Goal: Navigation & Orientation: Understand site structure

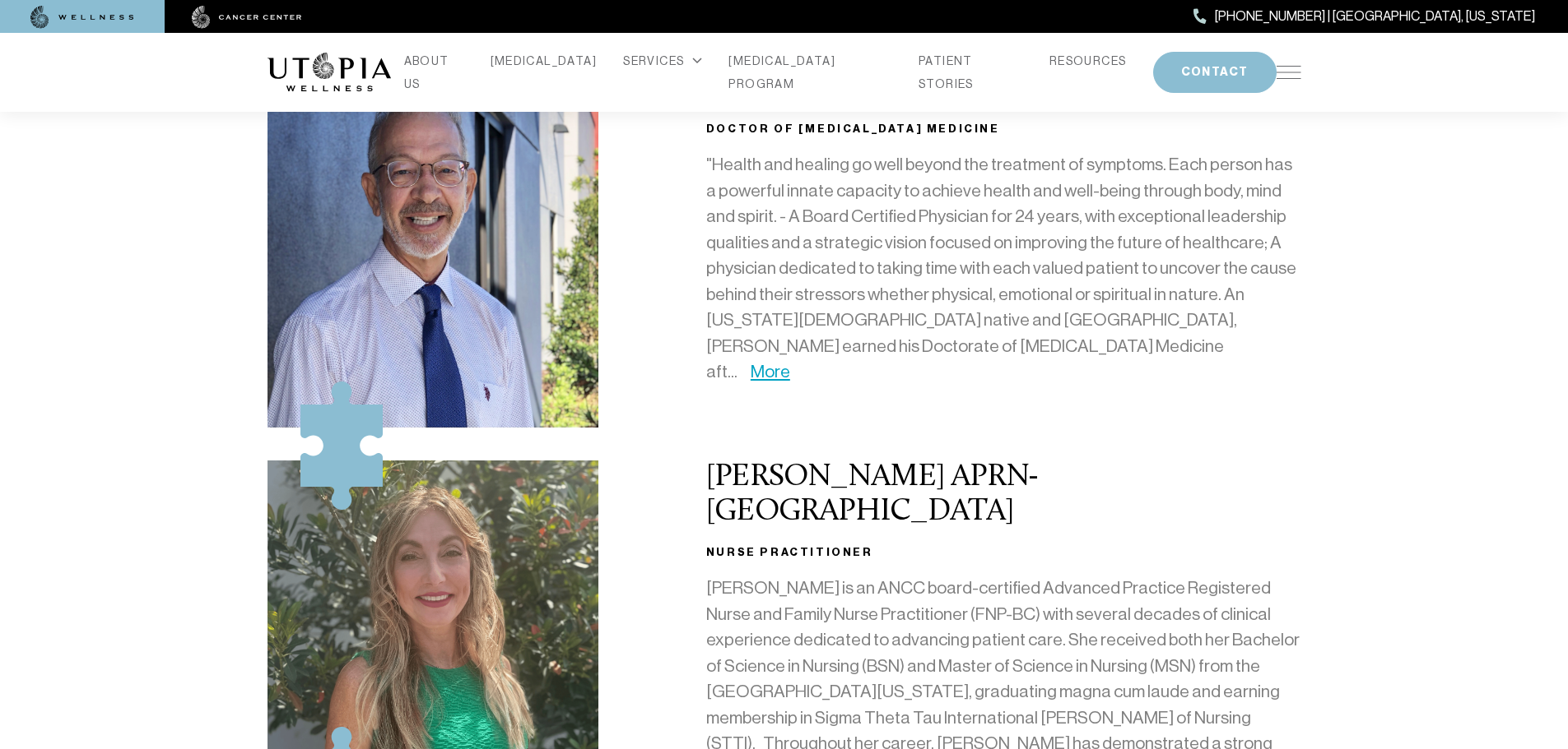
scroll to position [329, 0]
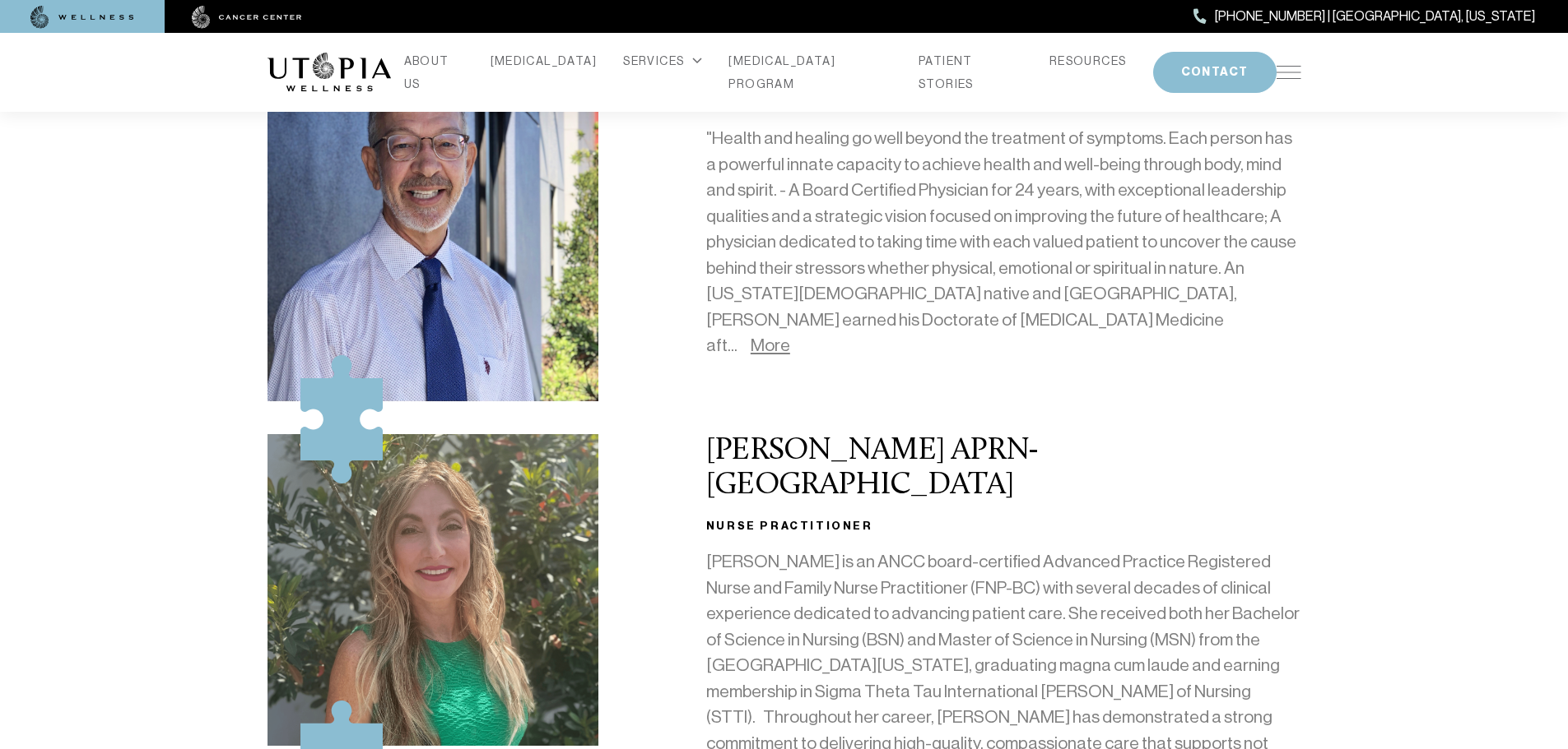
click at [790, 336] on link "More" at bounding box center [769, 346] width 39 height 20
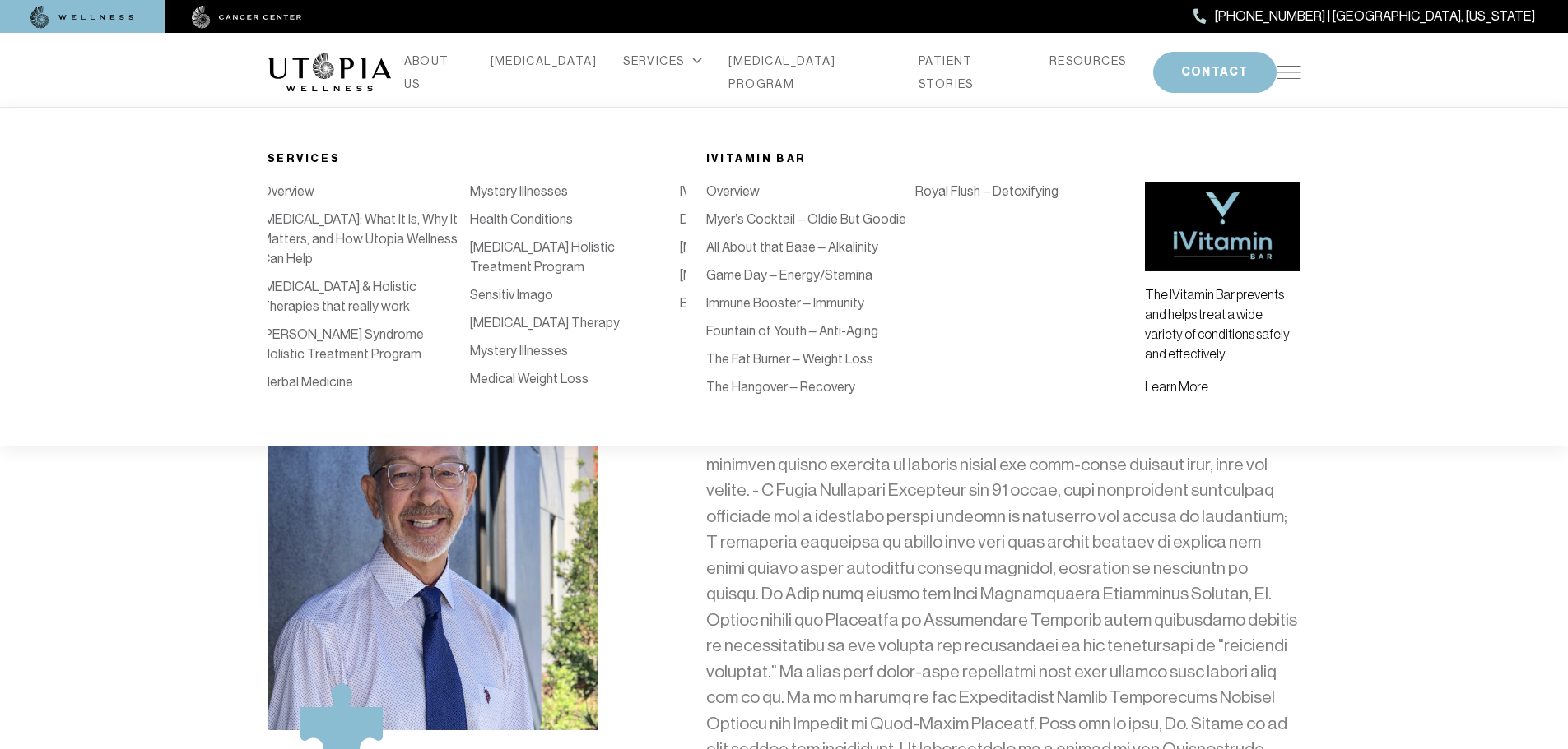
scroll to position [0, 0]
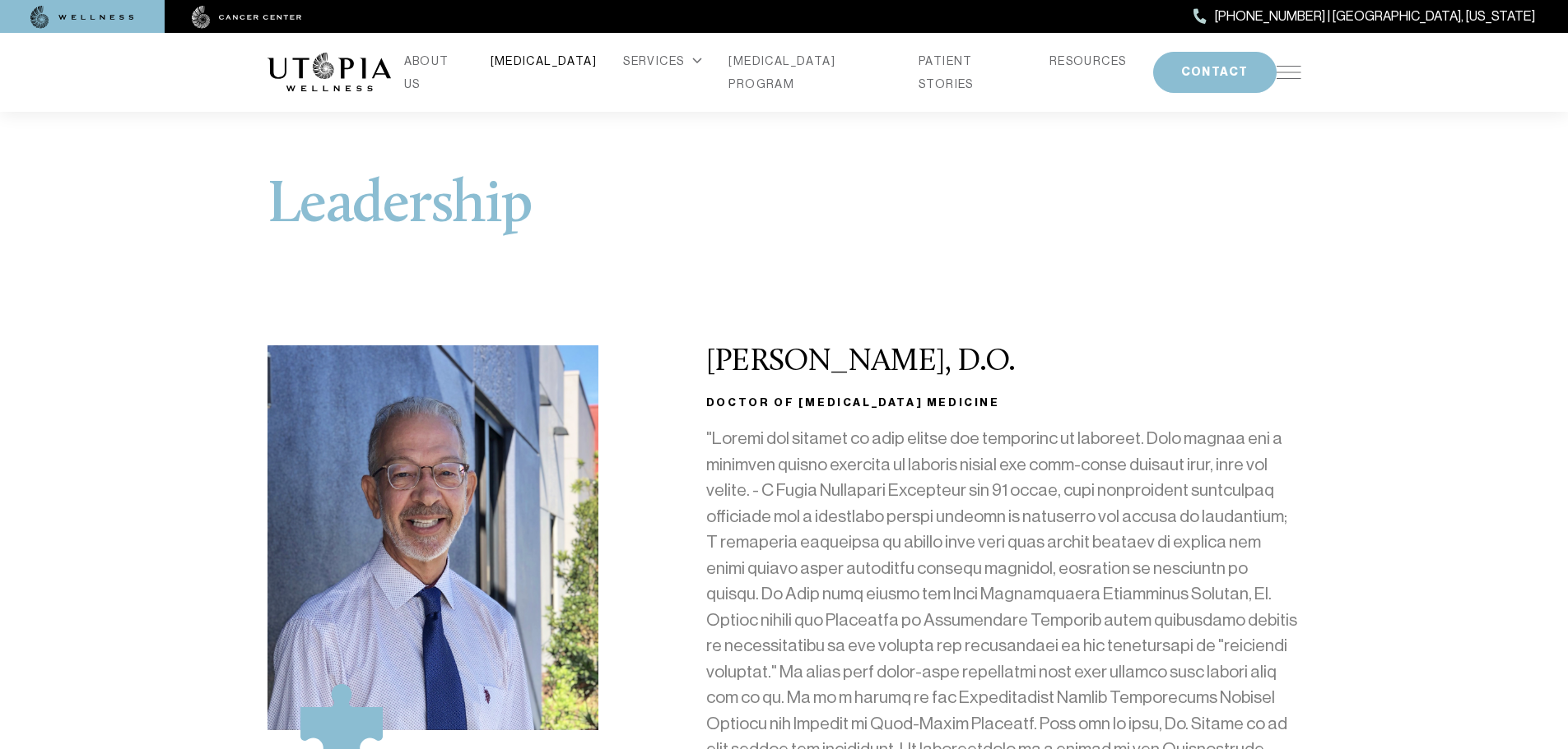
click at [571, 72] on link "[MEDICAL_DATA]" at bounding box center [544, 60] width 107 height 23
click at [1287, 71] on img at bounding box center [1288, 72] width 25 height 13
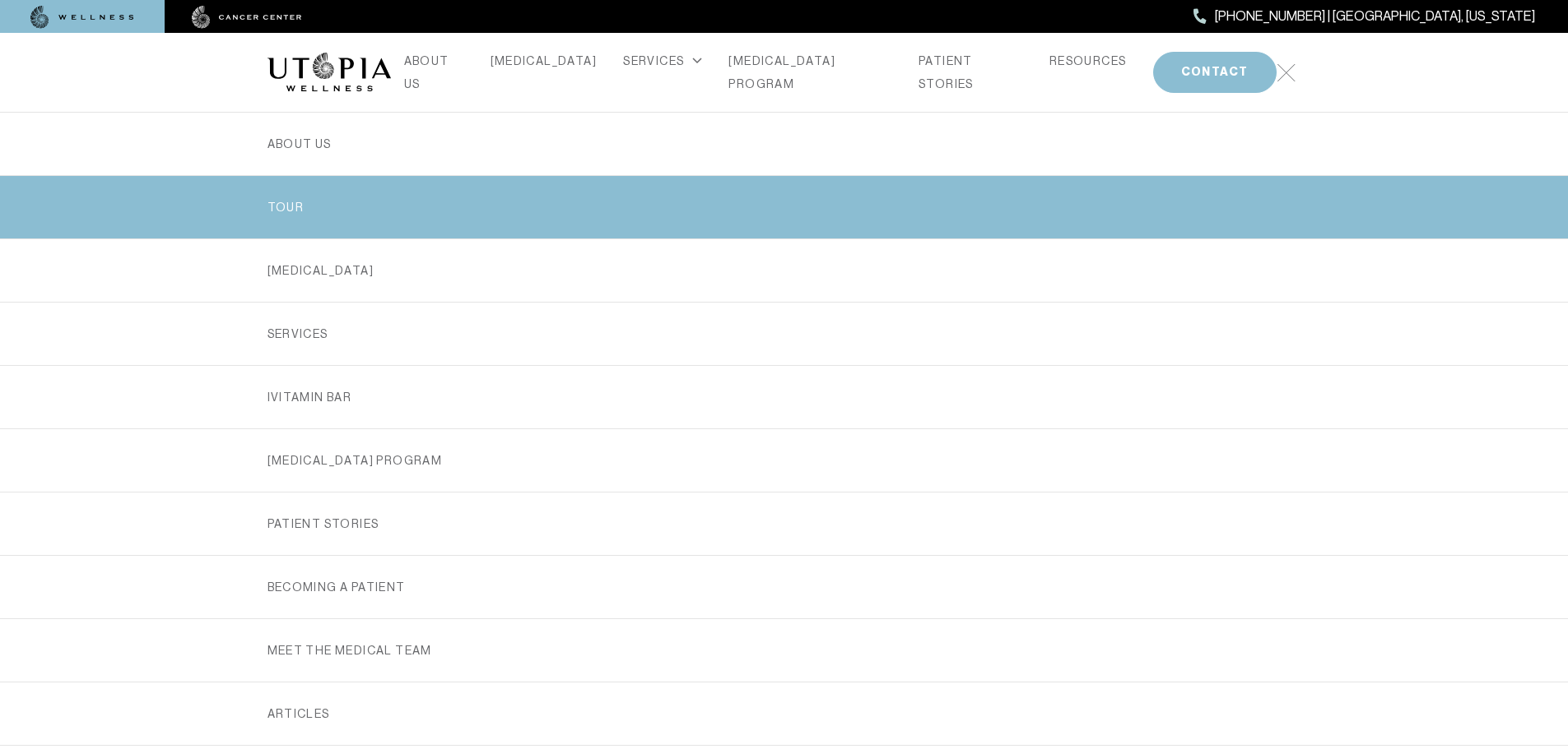
click at [268, 202] on link "TOUR" at bounding box center [784, 207] width 1034 height 63
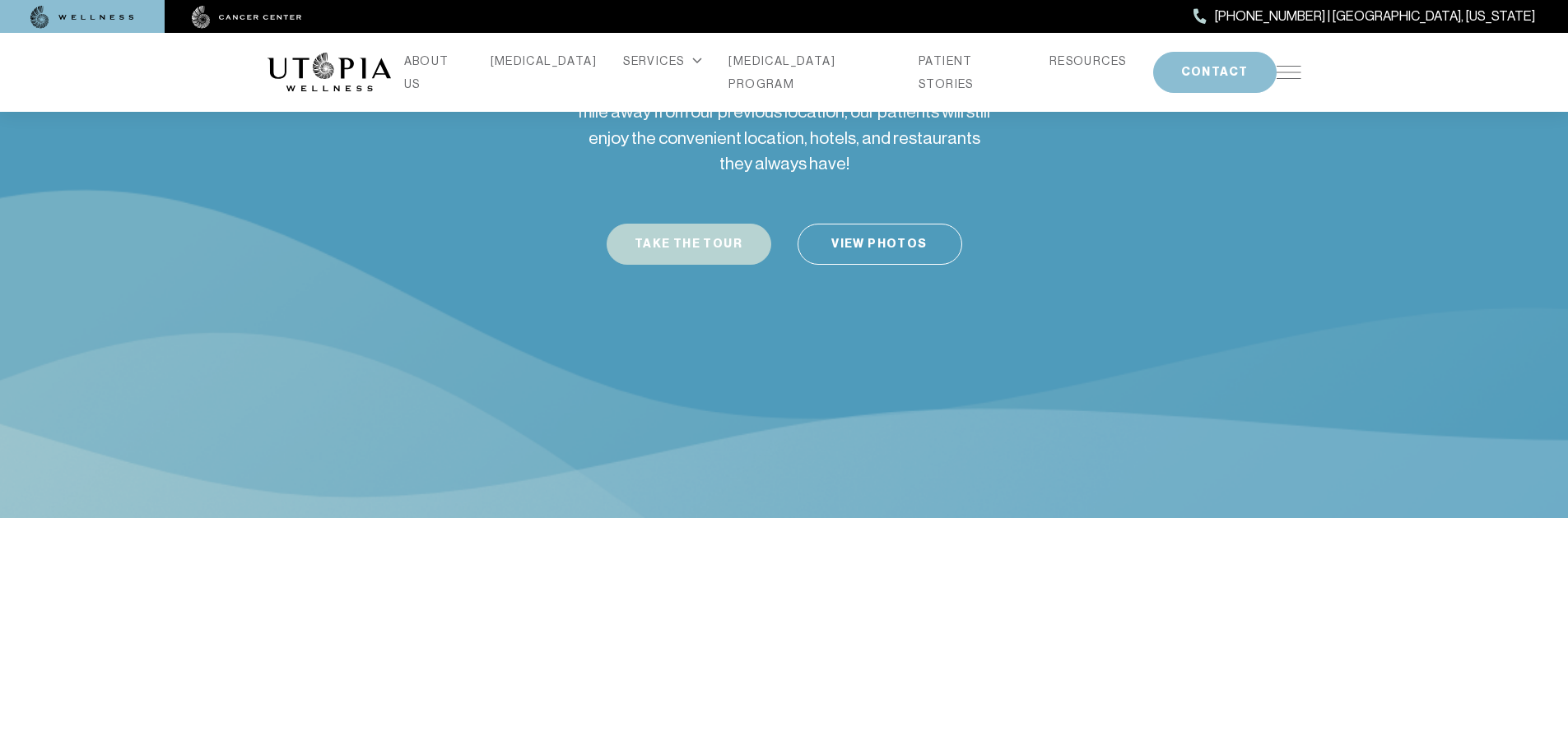
scroll to position [411, 0]
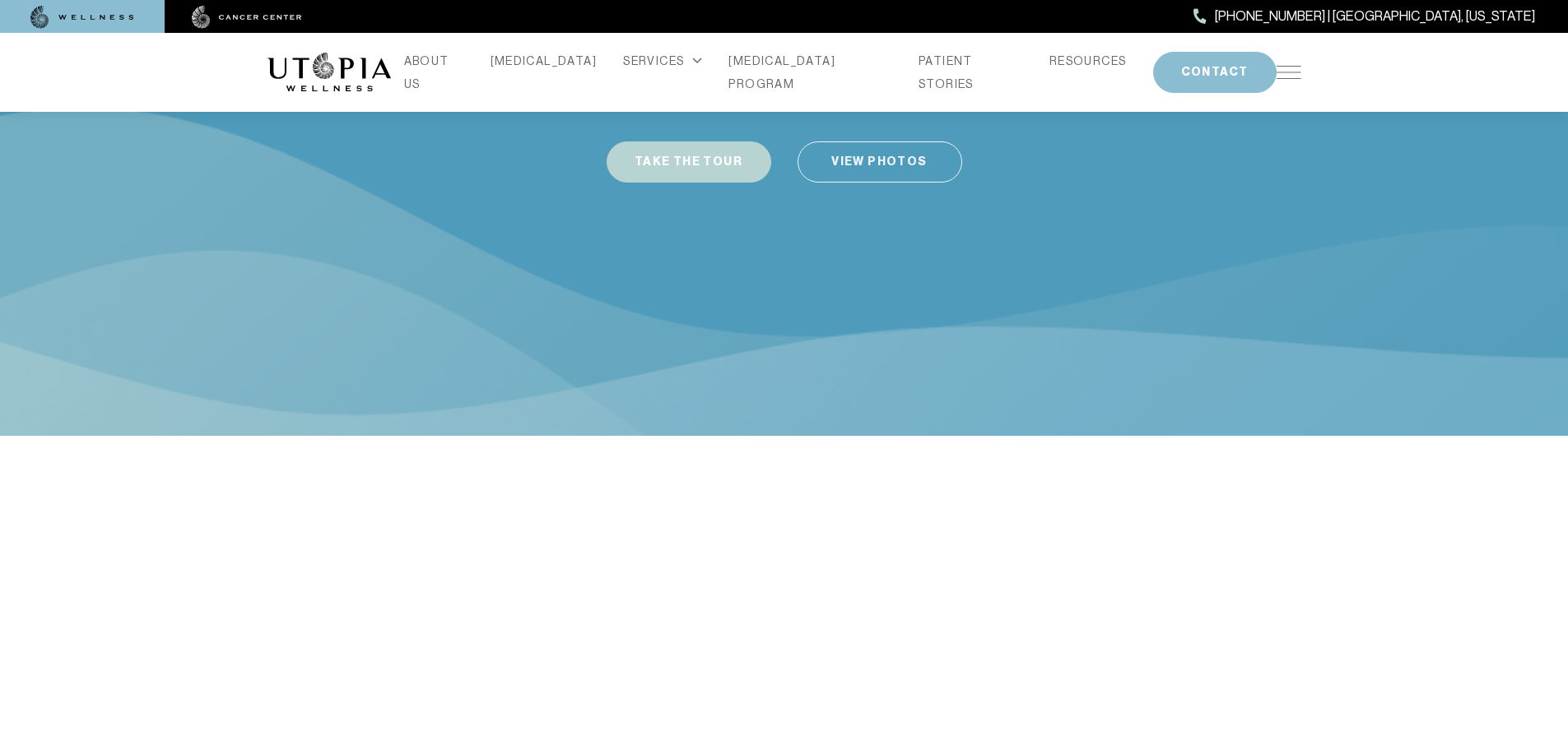
click at [886, 142] on link "View Photos" at bounding box center [879, 162] width 164 height 41
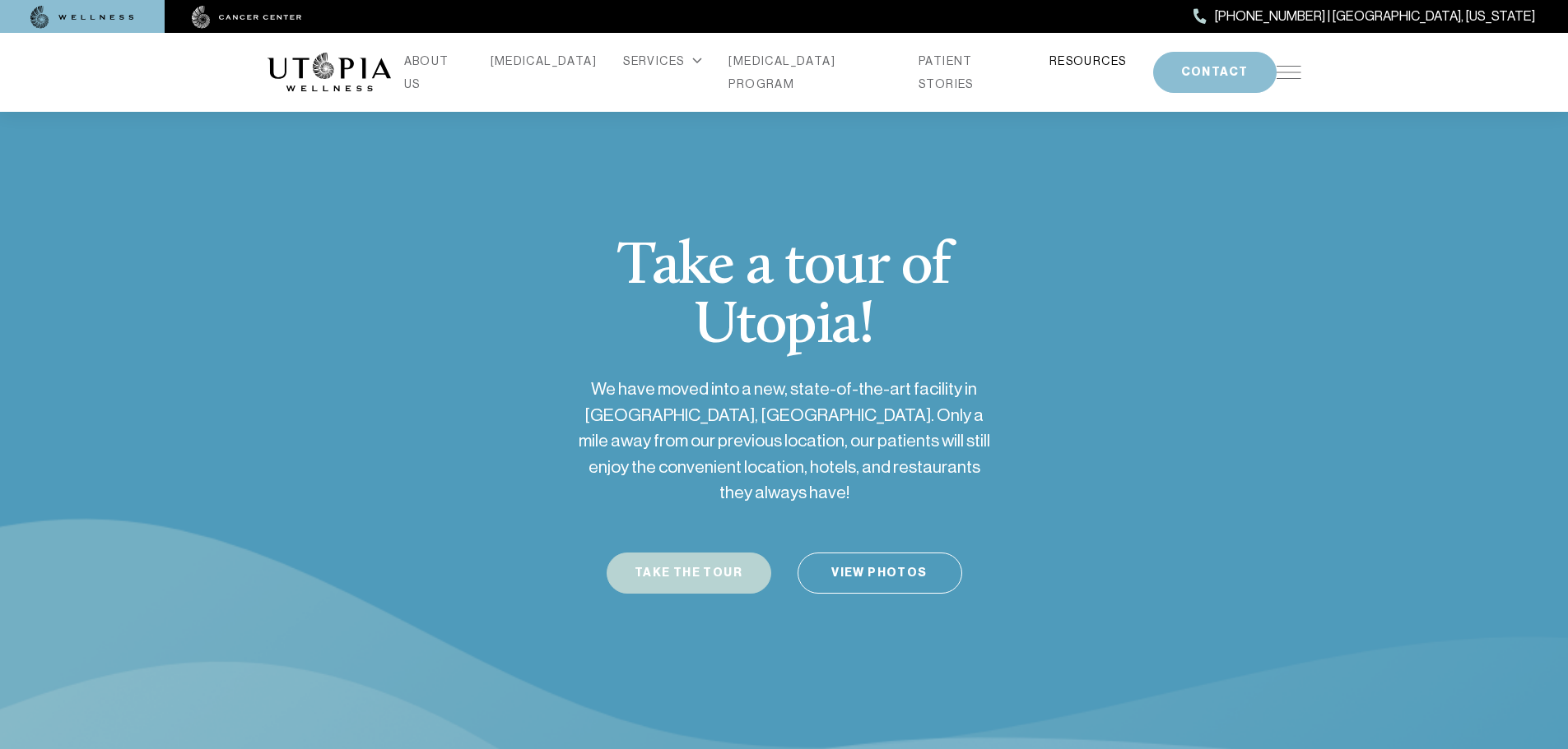
click at [1056, 73] on link "RESOURCES" at bounding box center [1087, 60] width 77 height 23
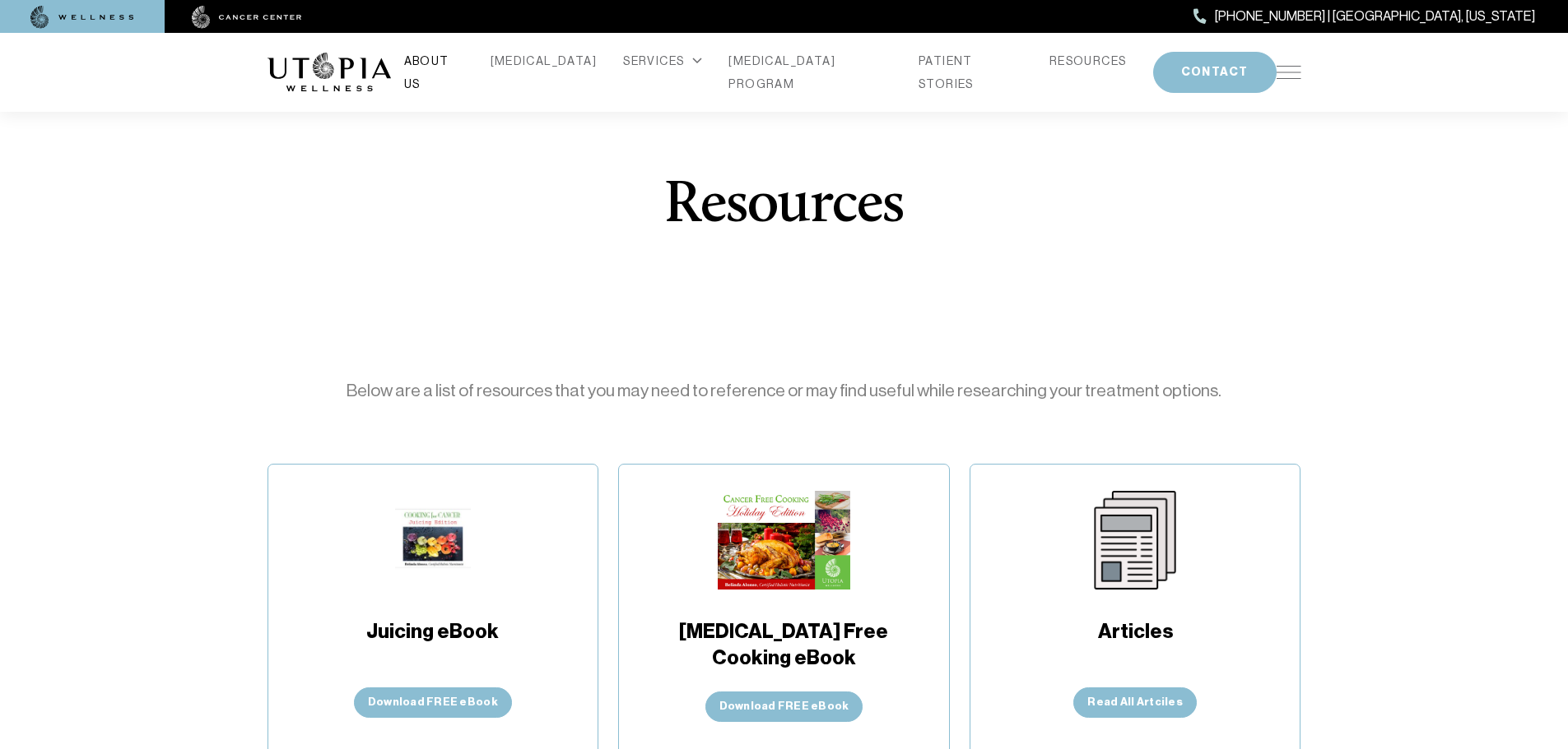
click at [464, 75] on link "ABOUT US" at bounding box center [434, 72] width 60 height 46
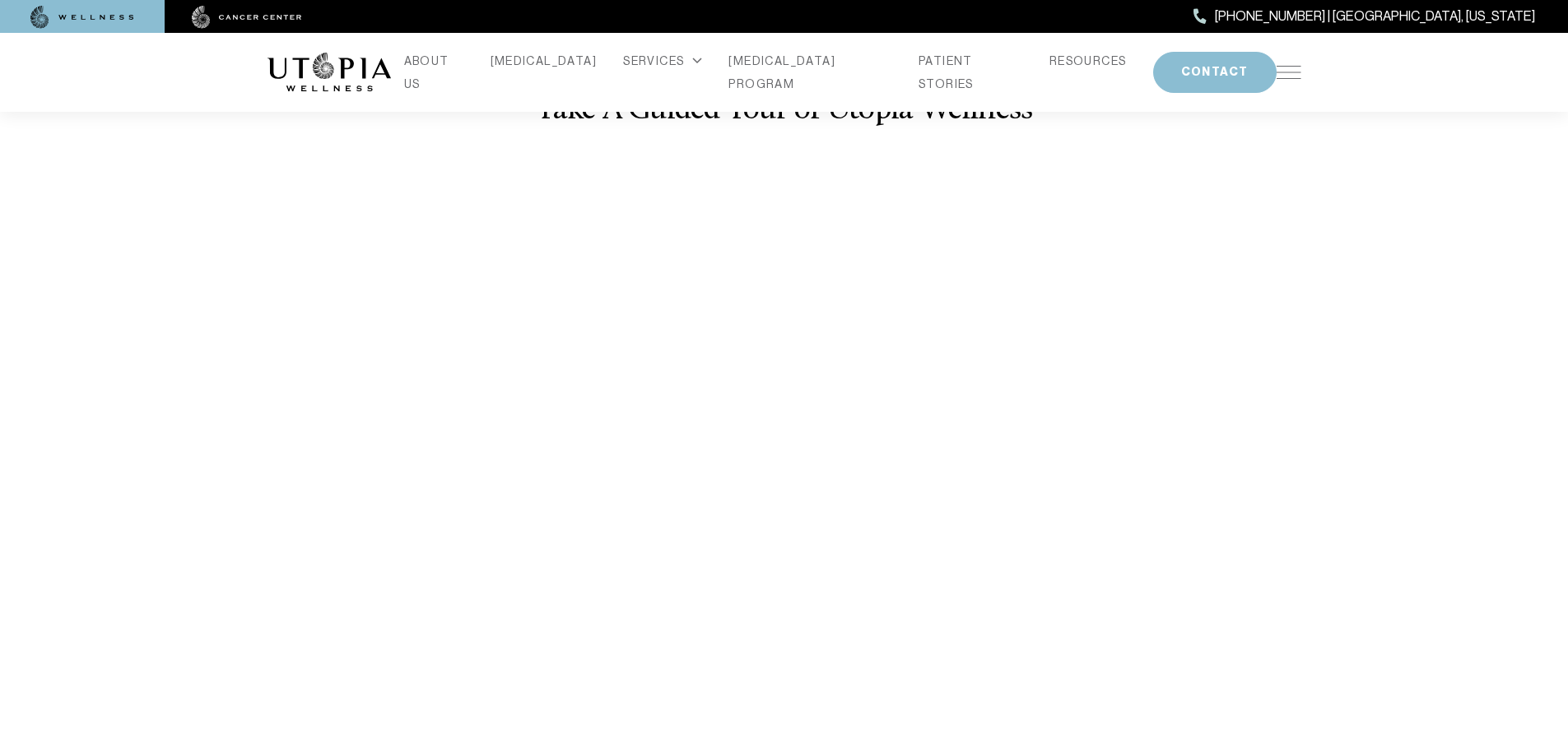
scroll to position [2879, 0]
